Goal: Task Accomplishment & Management: Manage account settings

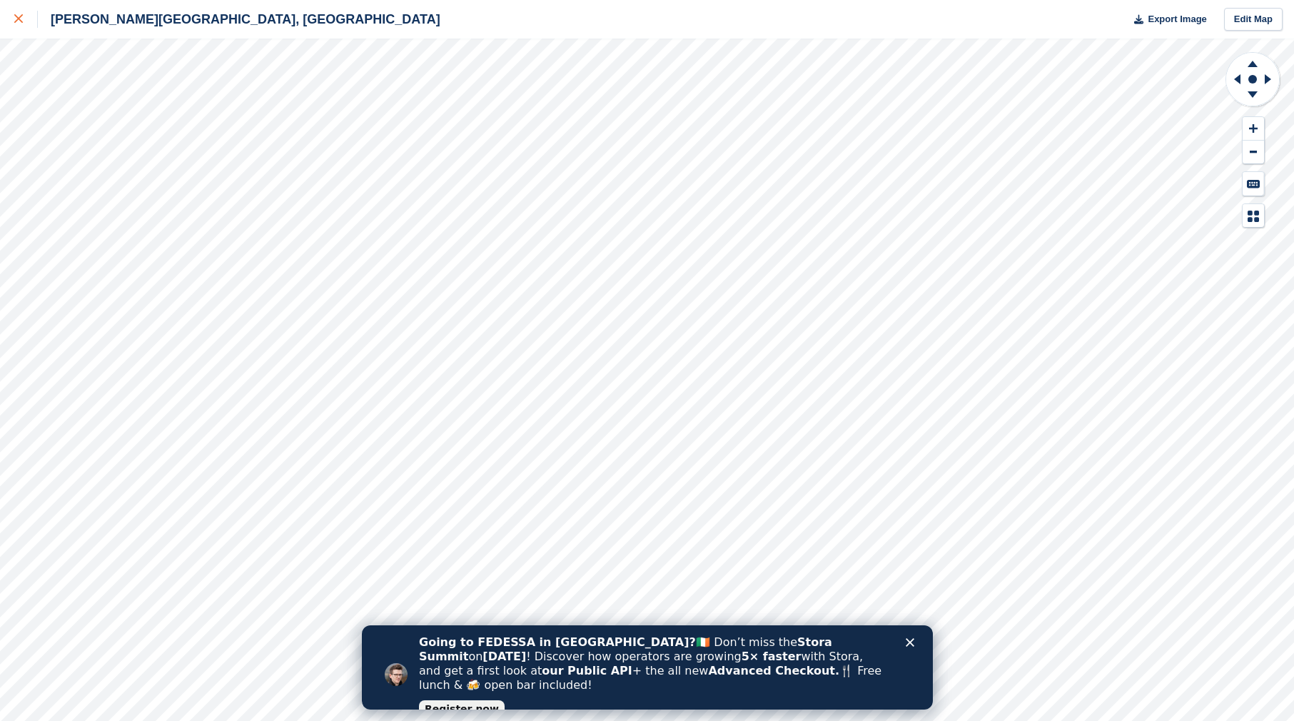
click at [19, 21] on icon at bounding box center [18, 18] width 9 height 9
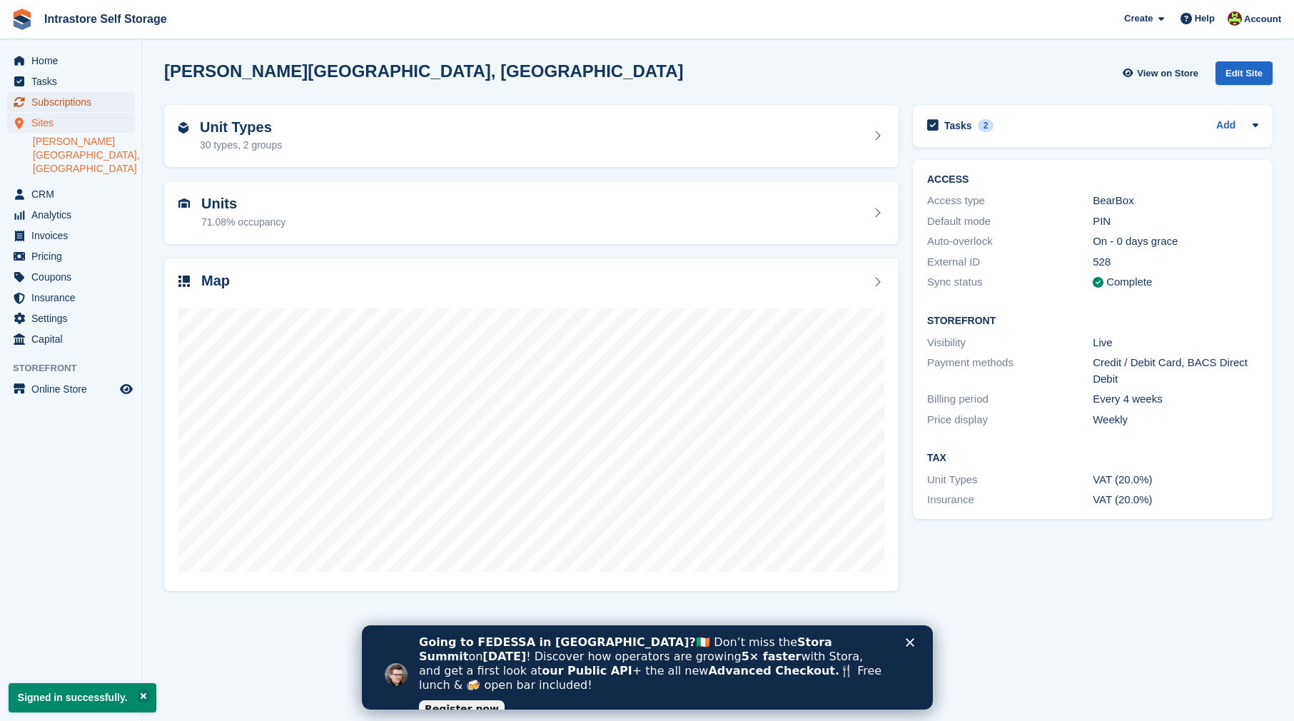
click at [64, 105] on span "Subscriptions" at bounding box center [74, 102] width 86 height 20
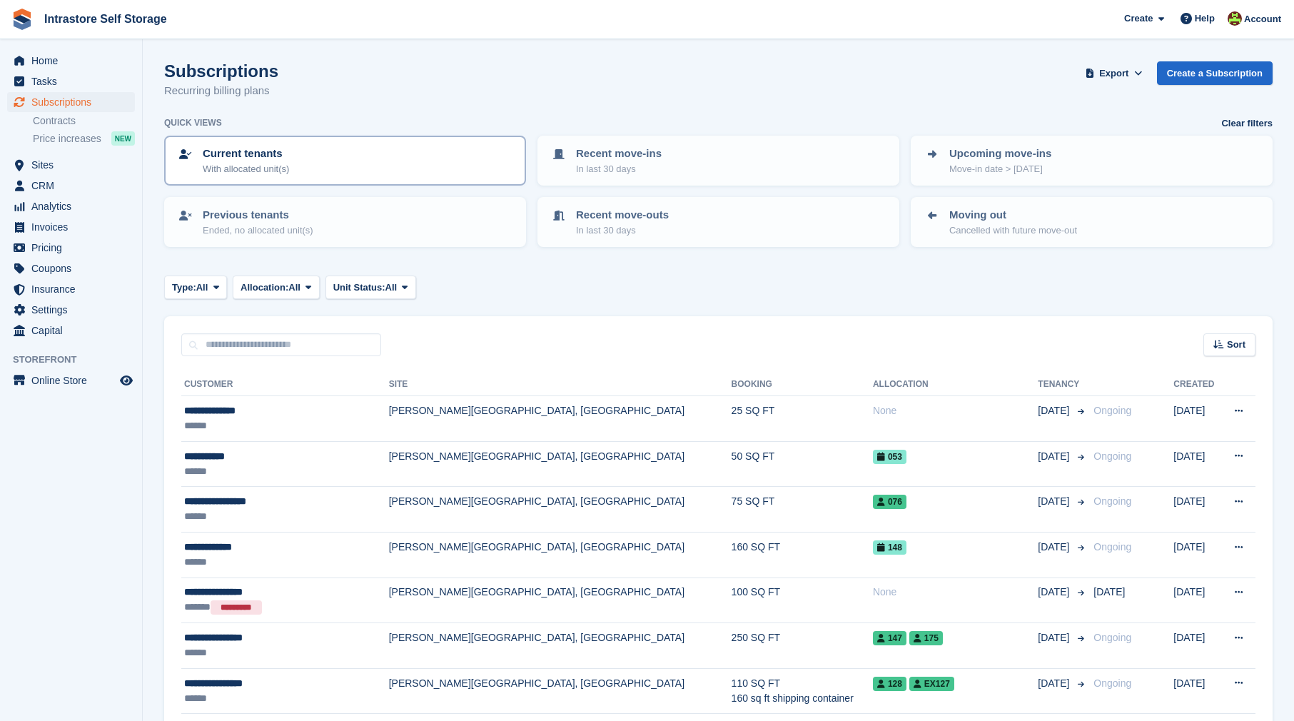
click at [289, 158] on p "Current tenants" at bounding box center [246, 154] width 86 height 16
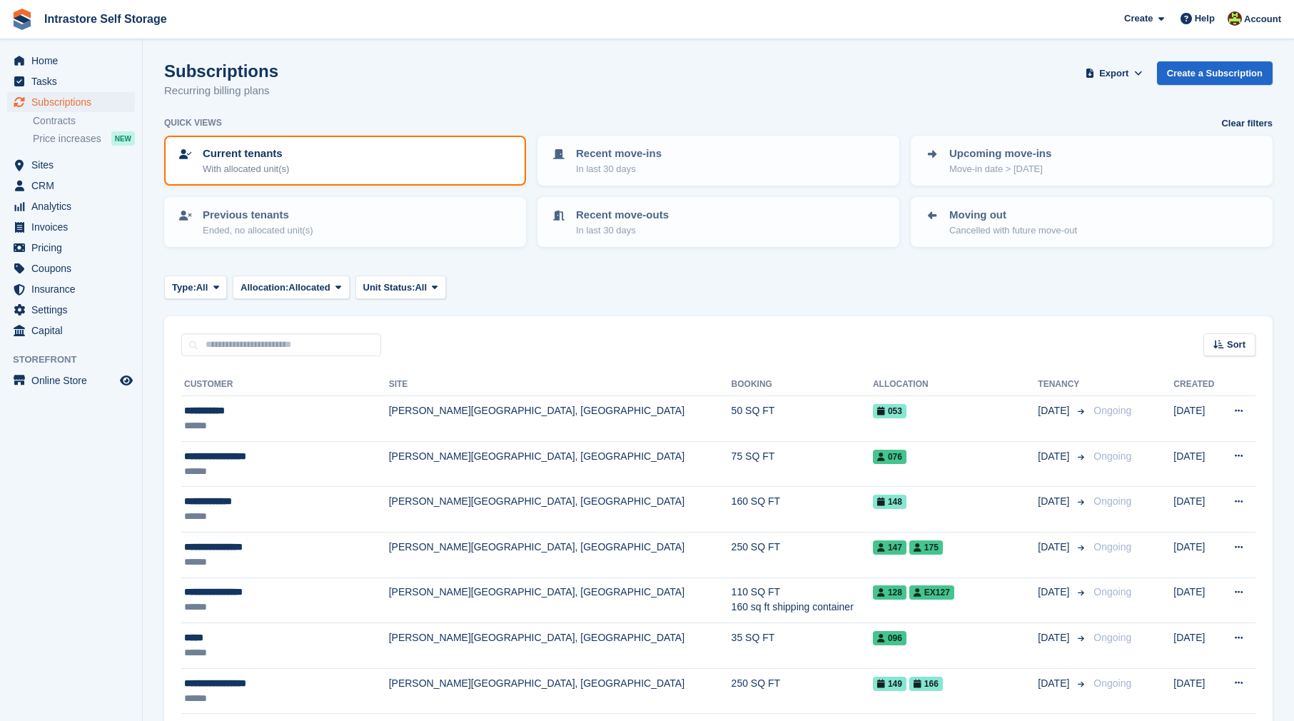
click at [244, 161] on p "Current tenants" at bounding box center [246, 154] width 86 height 16
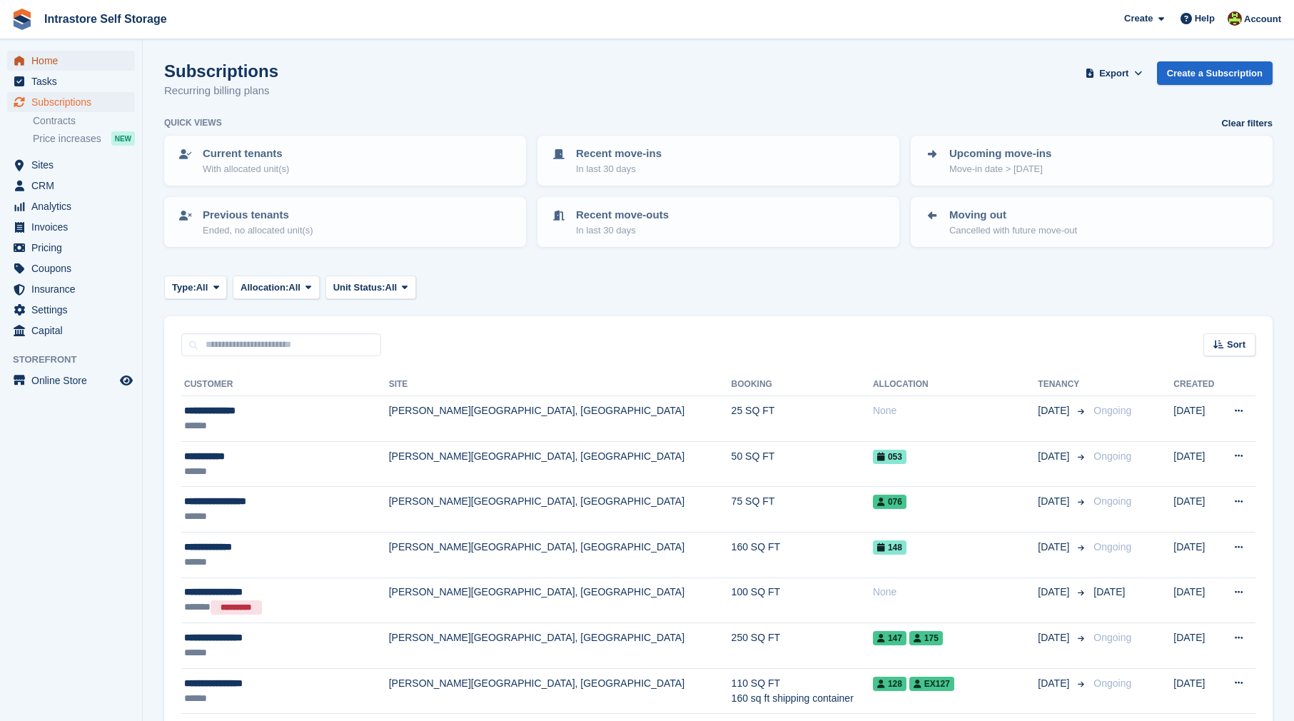
click at [54, 66] on span "Home" at bounding box center [74, 61] width 86 height 20
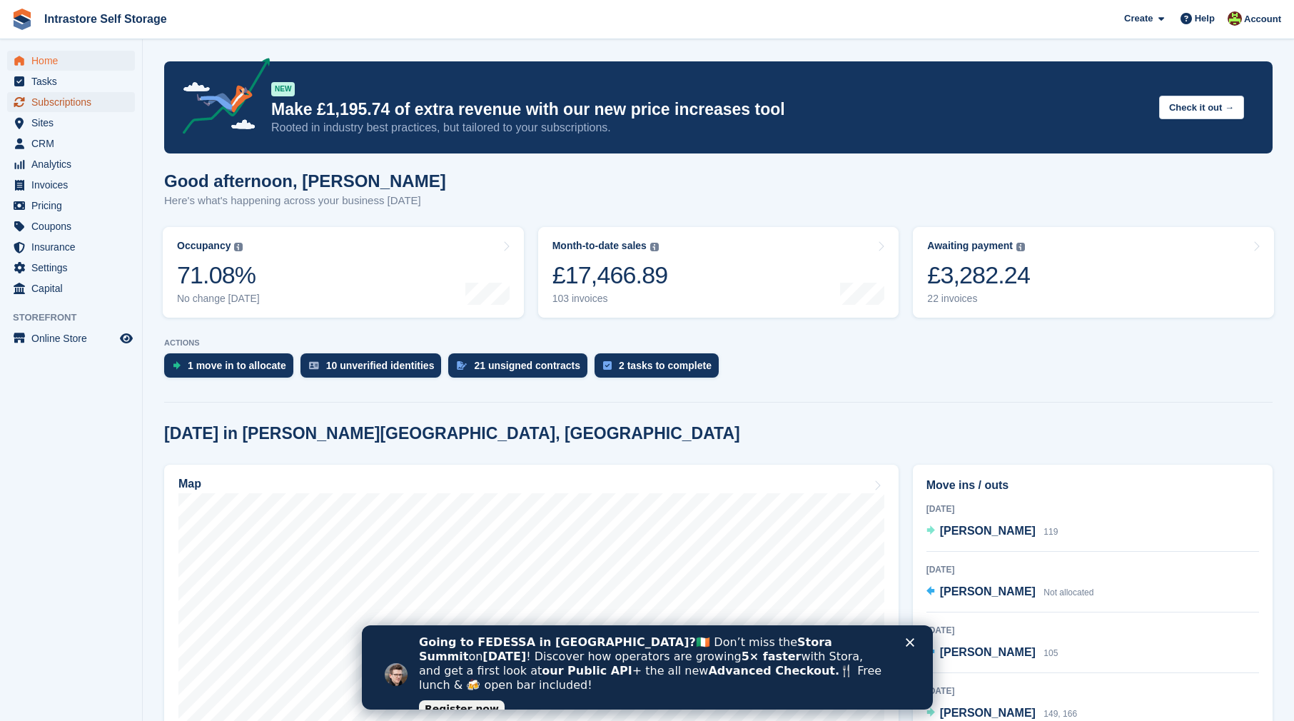
click at [78, 104] on span "Subscriptions" at bounding box center [74, 102] width 86 height 20
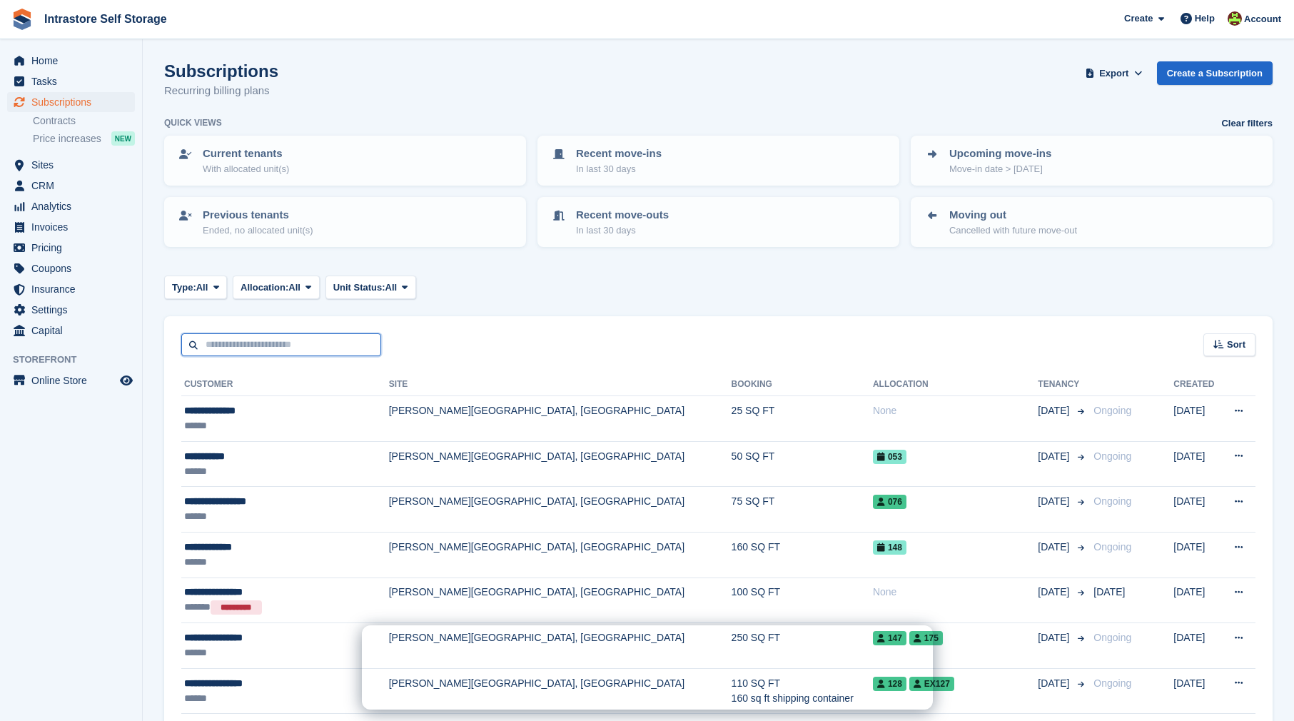
click at [259, 349] on input "text" at bounding box center [281, 345] width 200 height 24
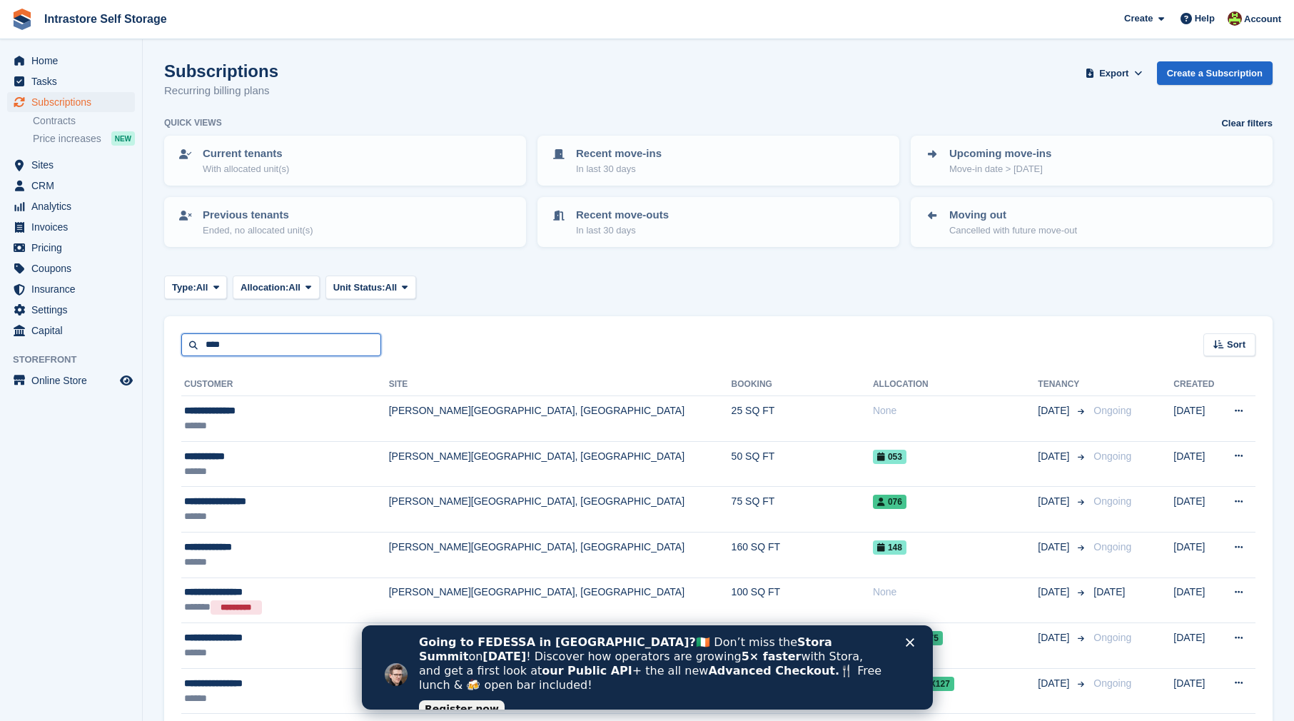
type input "****"
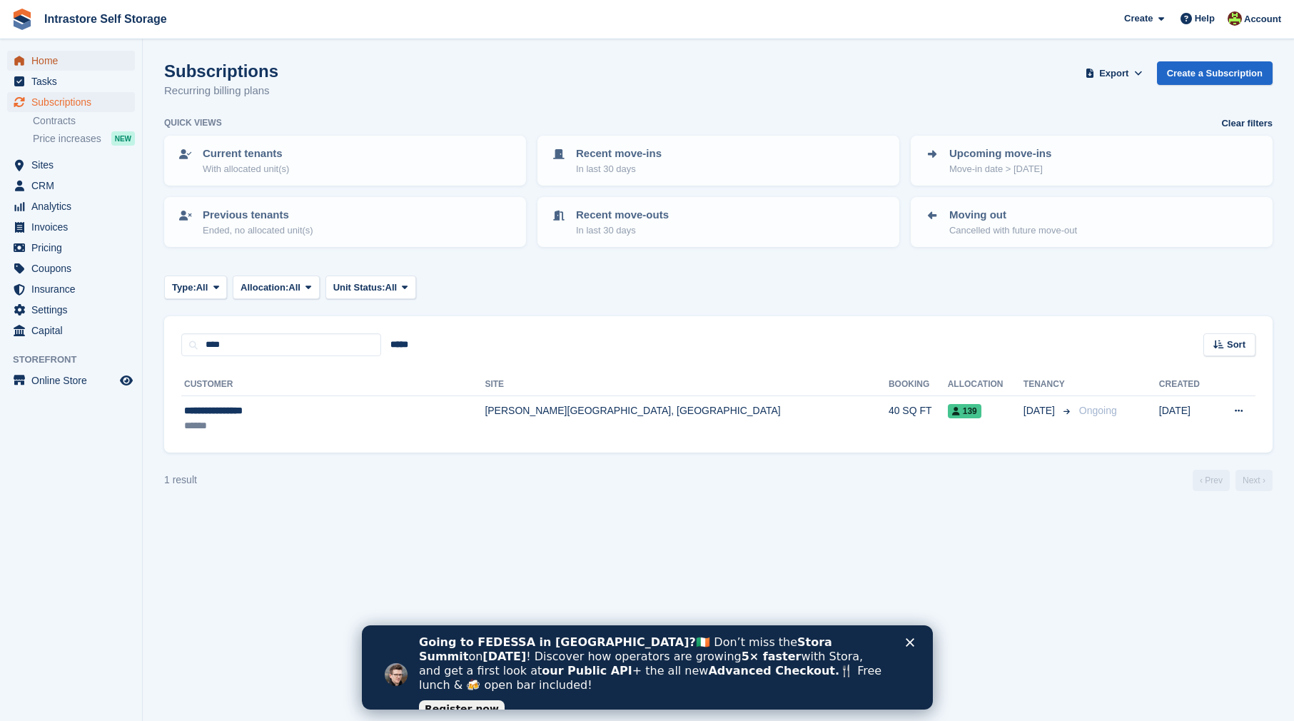
click at [54, 68] on span "Home" at bounding box center [74, 61] width 86 height 20
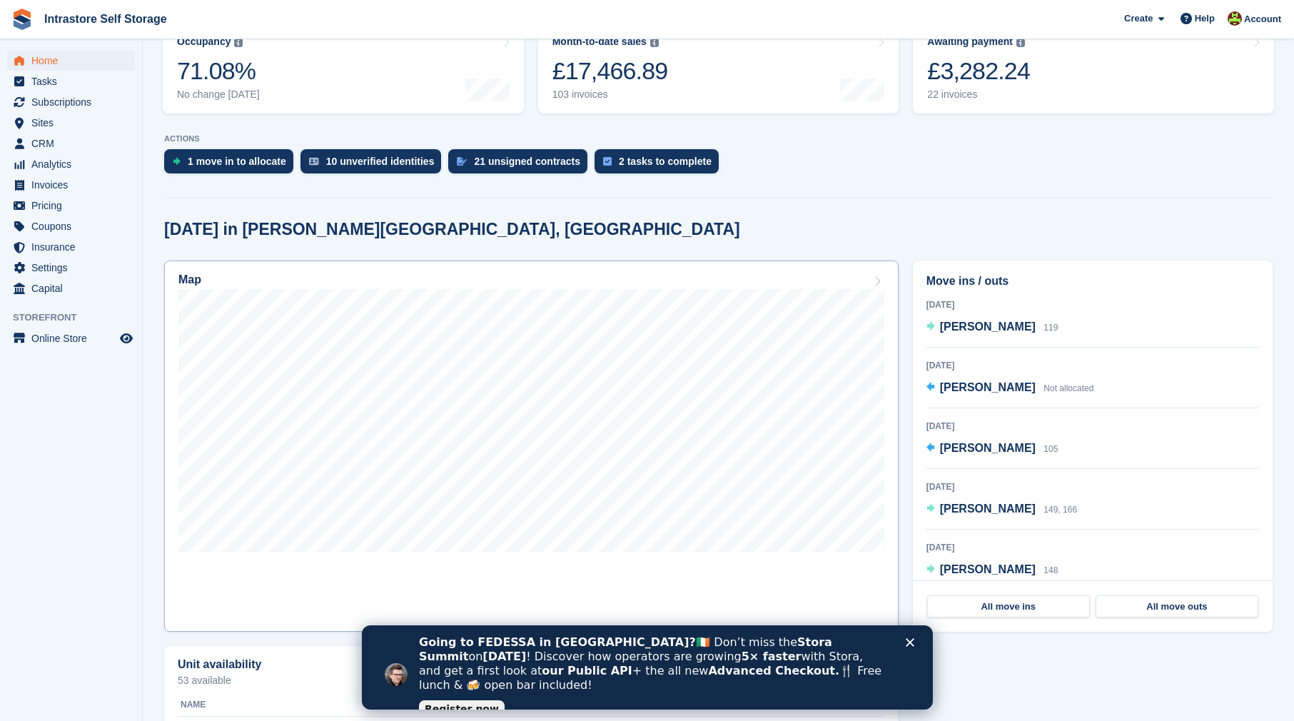
scroll to position [203, 0]
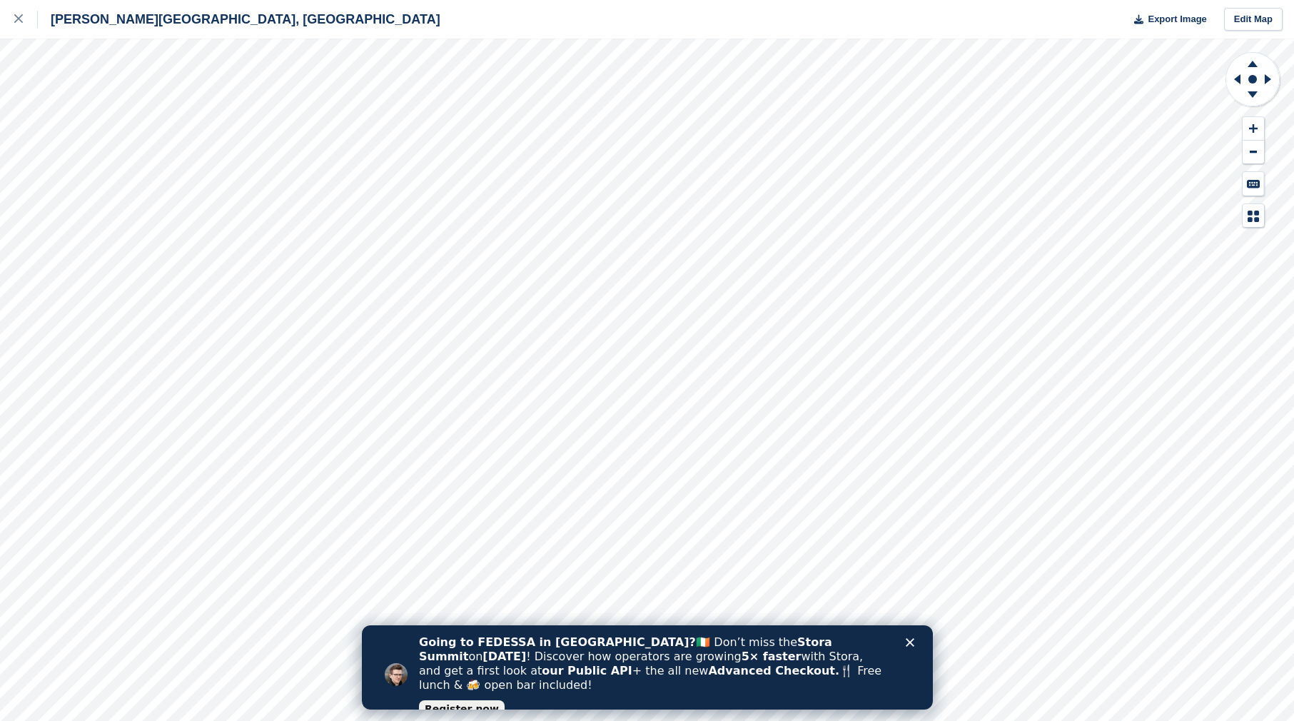
click at [910, 645] on icon "Close" at bounding box center [909, 642] width 9 height 9
